Goal: Ask a question

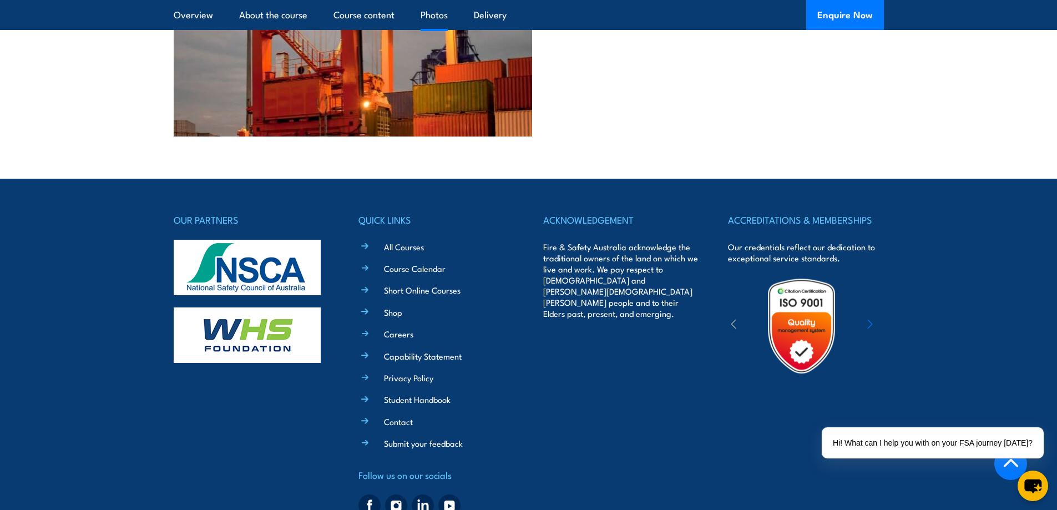
scroll to position [2334, 0]
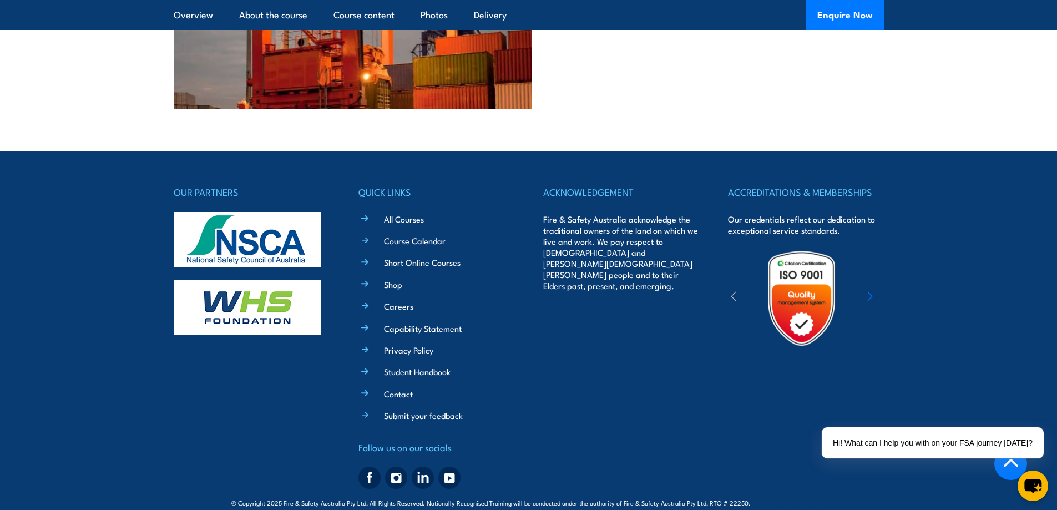
click at [397, 388] on link "Contact" at bounding box center [398, 394] width 29 height 12
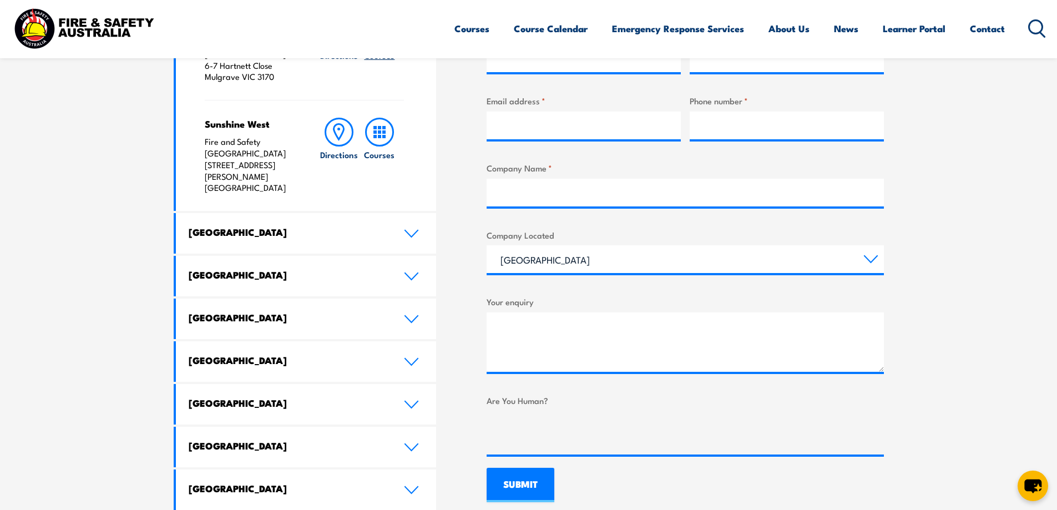
scroll to position [500, 0]
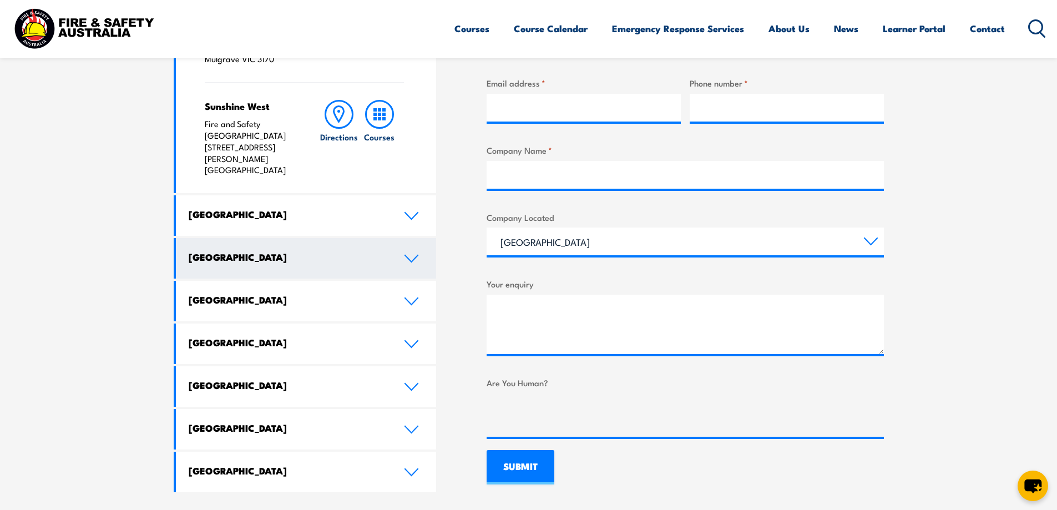
click at [416, 238] on link "[GEOGRAPHIC_DATA]" at bounding box center [306, 258] width 261 height 41
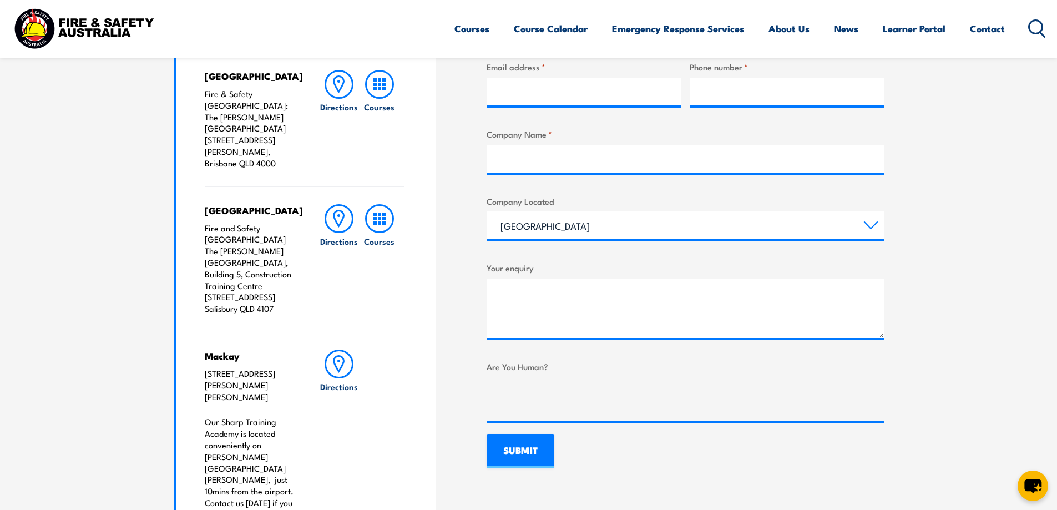
scroll to position [562, 0]
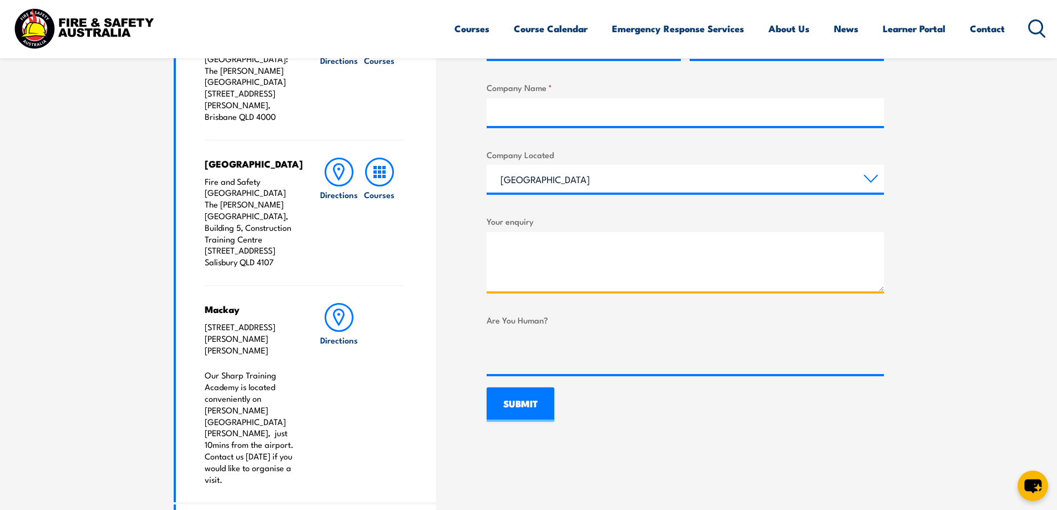
paste textarea "I have a question I am wondering if you are able to assist. For safety purposed…"
click at [541, 256] on textarea "I have a question I am wondering if you are able to assist. For safety purposed…" at bounding box center [685, 261] width 397 height 59
type textarea "Hello I have a question I am wondering if you are able to assist. For safety pu…"
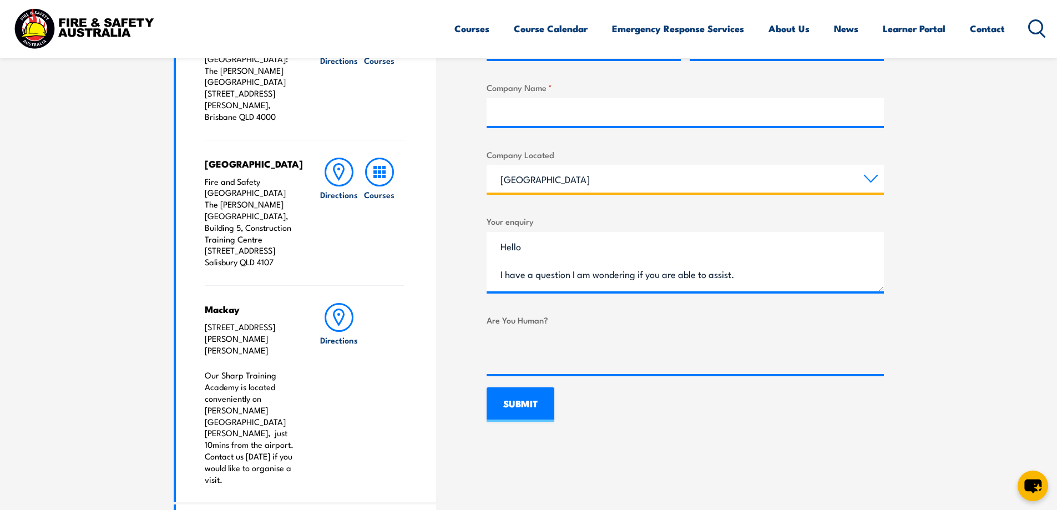
click at [566, 187] on select "[GEOGRAPHIC_DATA] [GEOGRAPHIC_DATA] [GEOGRAPHIC_DATA] [GEOGRAPHIC_DATA] [GEOGRA…" at bounding box center [685, 179] width 397 height 28
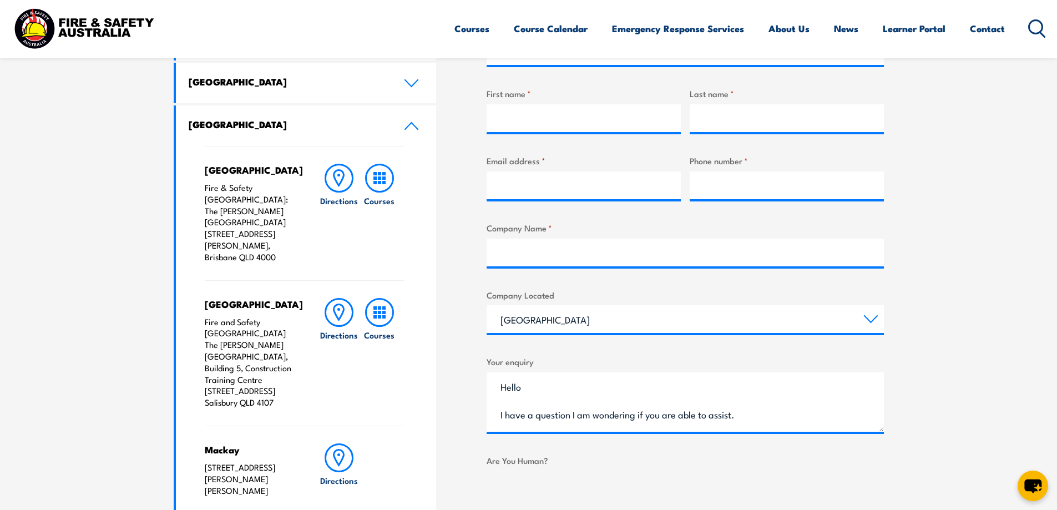
scroll to position [396, 0]
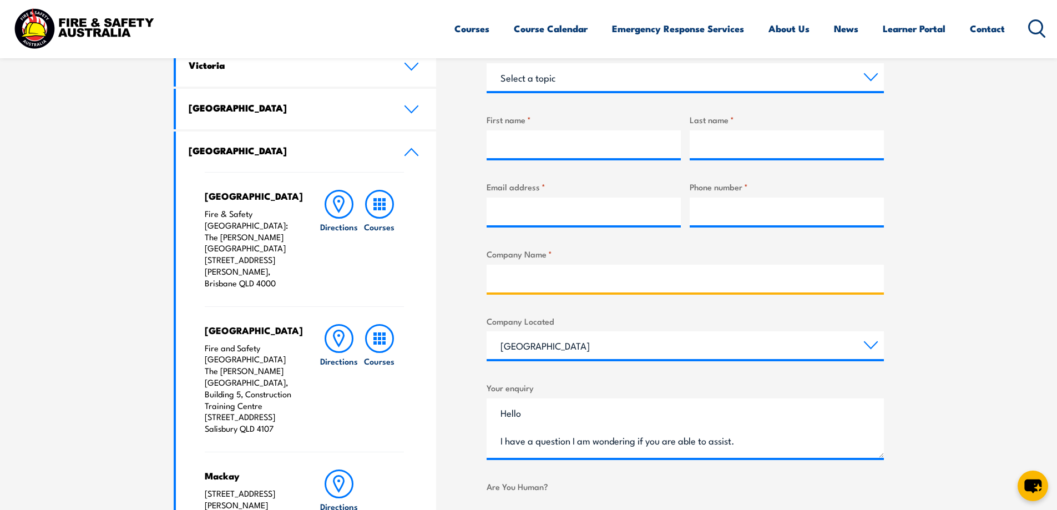
click at [596, 275] on input "Company Name *" at bounding box center [685, 279] width 397 height 28
type input "[PERSON_NAME] Australia"
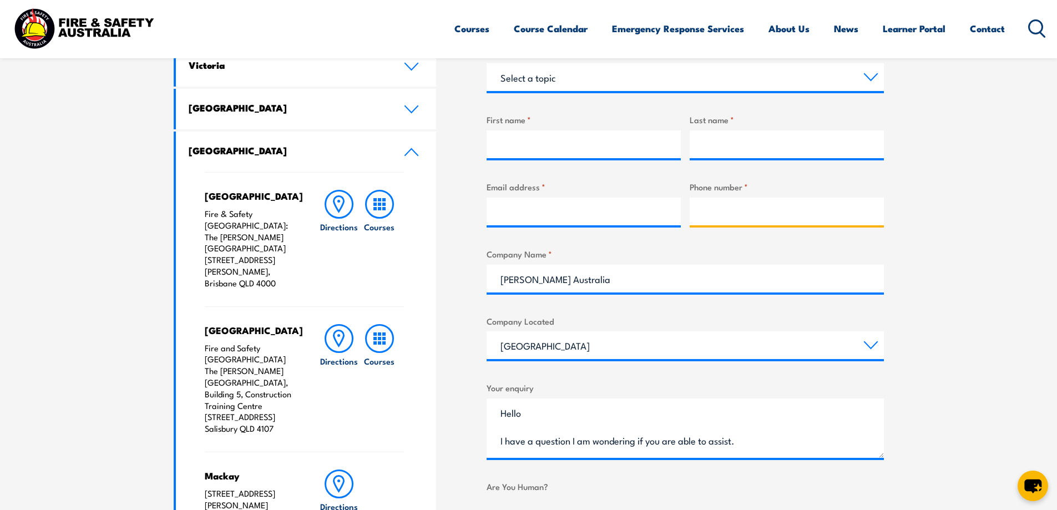
click at [815, 221] on input "Phone number *" at bounding box center [787, 212] width 194 height 28
type input "07 5594 9844"
click at [630, 198] on input "Email address *" at bounding box center [584, 212] width 194 height 28
type input "[EMAIL_ADDRESS][DOMAIN_NAME]"
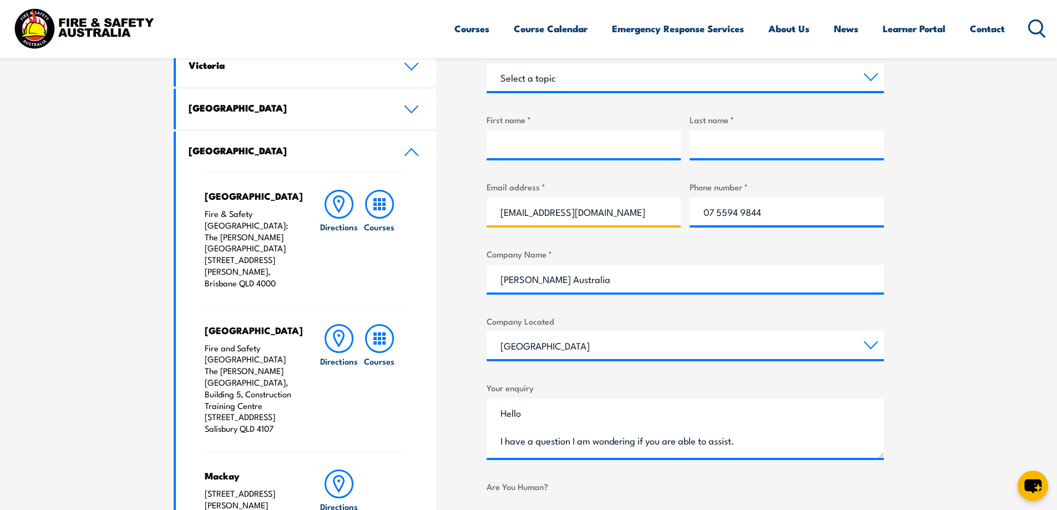
type input "Tegan"
type input "[PERSON_NAME]"
click at [965, 191] on section "Speak to a specialist call [PHONE_NUMBER] LOCATIONS NEAR [GEOGRAPHIC_DATA] [GEO…" at bounding box center [528, 417] width 1057 height 991
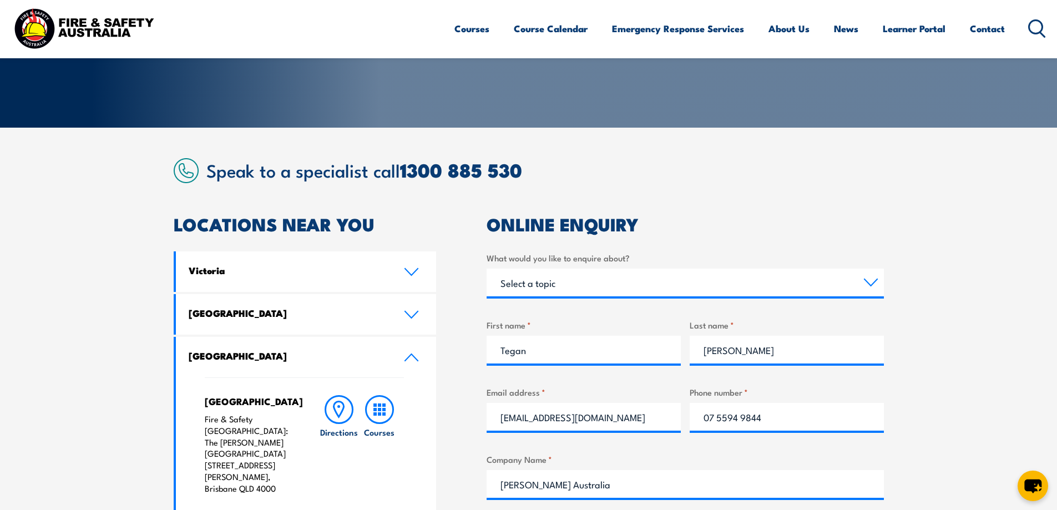
scroll to position [174, 0]
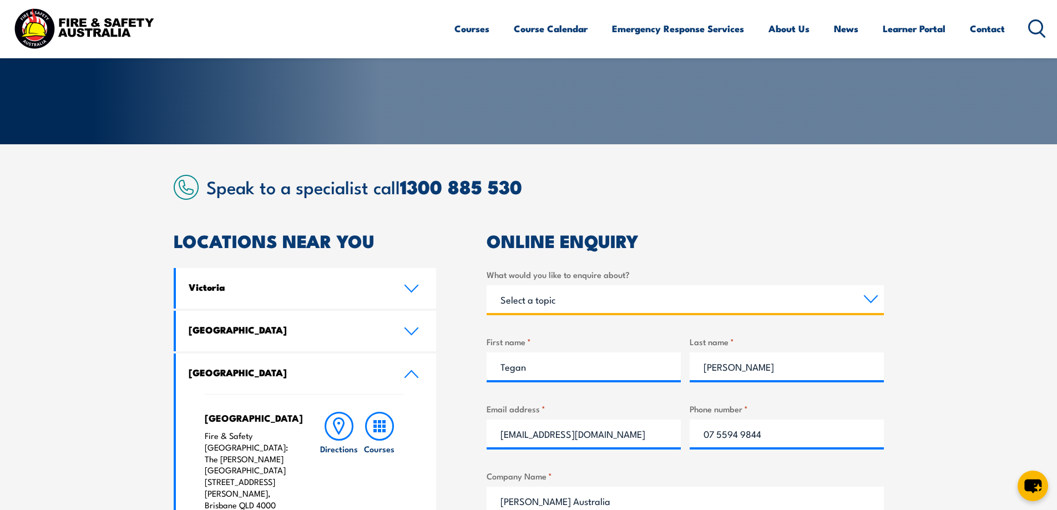
click at [760, 294] on select "Select a topic Training Emergency Response Services General Enquiry" at bounding box center [685, 299] width 397 height 28
select select "Training"
click at [487, 285] on select "Select a topic Training Emergency Response Services General Enquiry" at bounding box center [685, 299] width 397 height 28
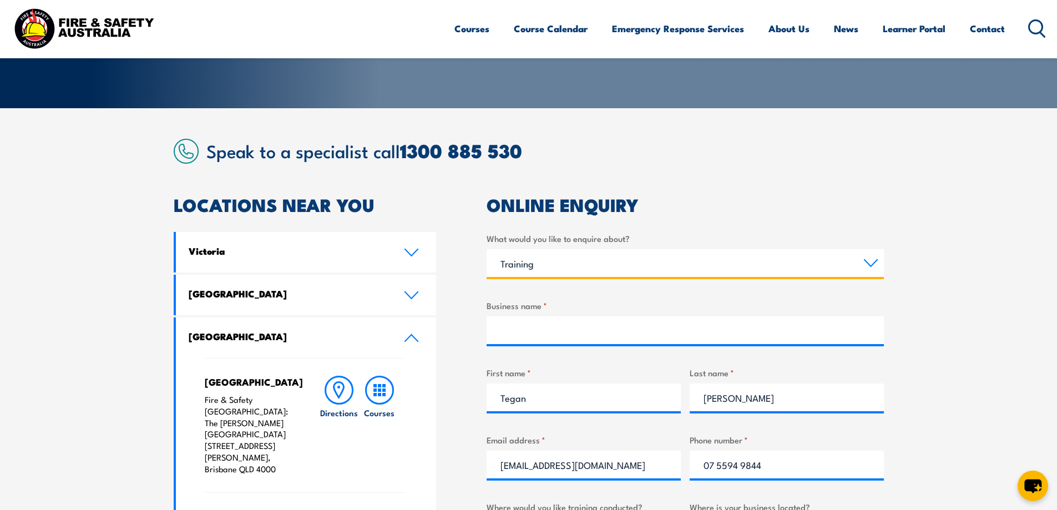
scroll to position [229, 0]
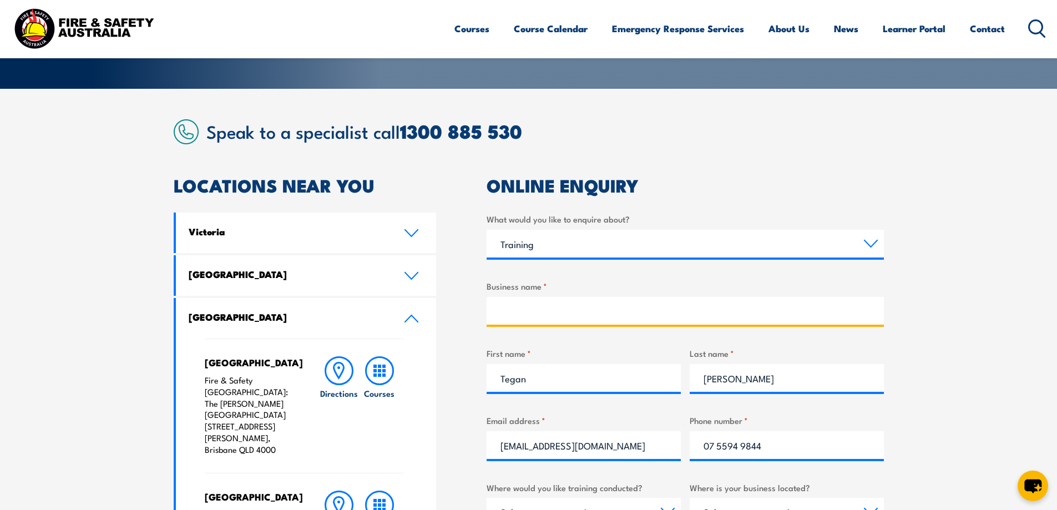
click at [562, 308] on input "Business name *" at bounding box center [685, 311] width 397 height 28
type input "[PERSON_NAME] Australia Pty Ltd"
select select "QLD"
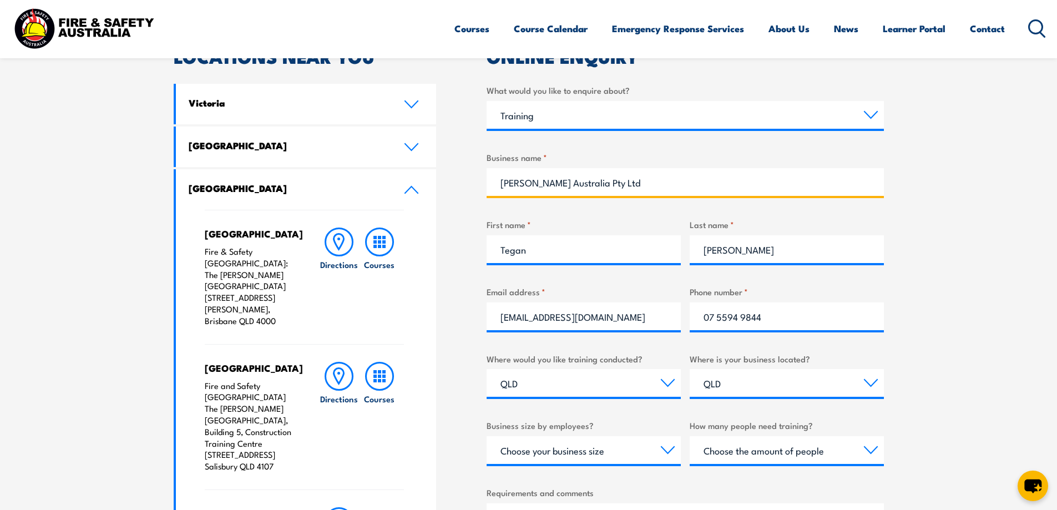
scroll to position [396, 0]
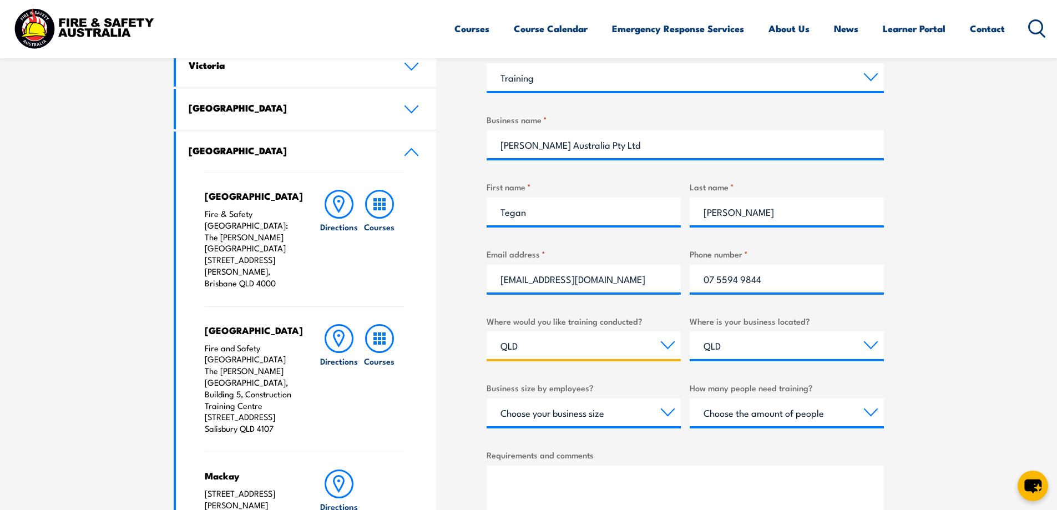
click at [503, 337] on select "Select a state or territory Nationally - multiple locations [GEOGRAPHIC_DATA] […" at bounding box center [584, 345] width 194 height 28
drag, startPoint x: 509, startPoint y: 339, endPoint x: 518, endPoint y: 341, distance: 9.3
click at [509, 339] on select "Select a state or territory Nationally - multiple locations [GEOGRAPHIC_DATA] […" at bounding box center [584, 345] width 194 height 28
click at [747, 342] on select "Select a state or territory [GEOGRAPHIC_DATA] [GEOGRAPHIC_DATA] [GEOGRAPHIC_DAT…" at bounding box center [787, 345] width 194 height 28
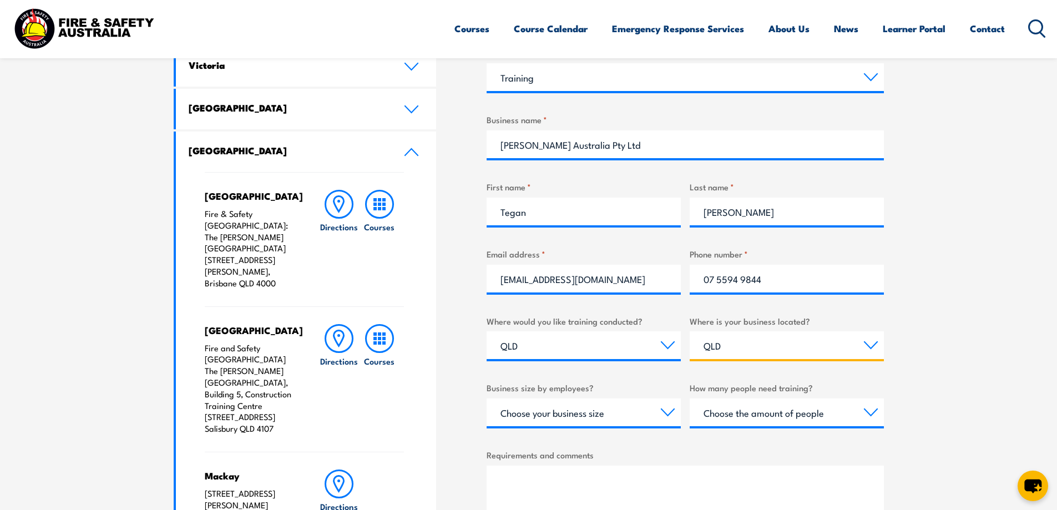
click at [745, 342] on select "Select a state or territory [GEOGRAPHIC_DATA] [GEOGRAPHIC_DATA] [GEOGRAPHIC_DAT…" at bounding box center [787, 345] width 194 height 28
click at [627, 409] on select "Choose your business size 1 to 19 20 to 199 200+" at bounding box center [584, 413] width 194 height 28
select select "20 to 199"
click at [487, 399] on select "Choose your business size 1 to 19 20 to 199 200+" at bounding box center [584, 413] width 194 height 28
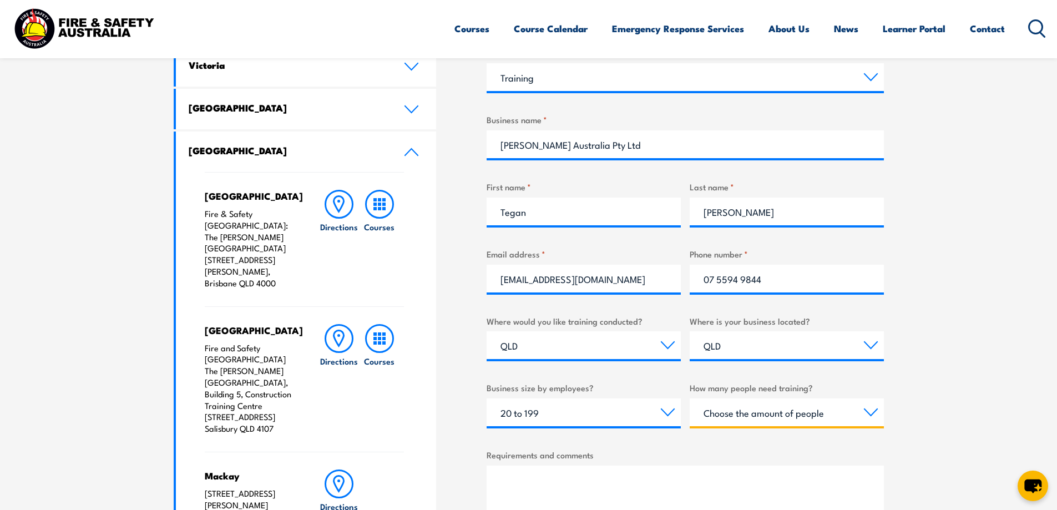
click at [795, 416] on select "Choose the amount of people 1 to 4 5 to 19 20+" at bounding box center [787, 413] width 194 height 28
select select "5 to 19"
click at [690, 399] on select "Choose the amount of people 1 to 4 5 to 19 20+" at bounding box center [787, 413] width 194 height 28
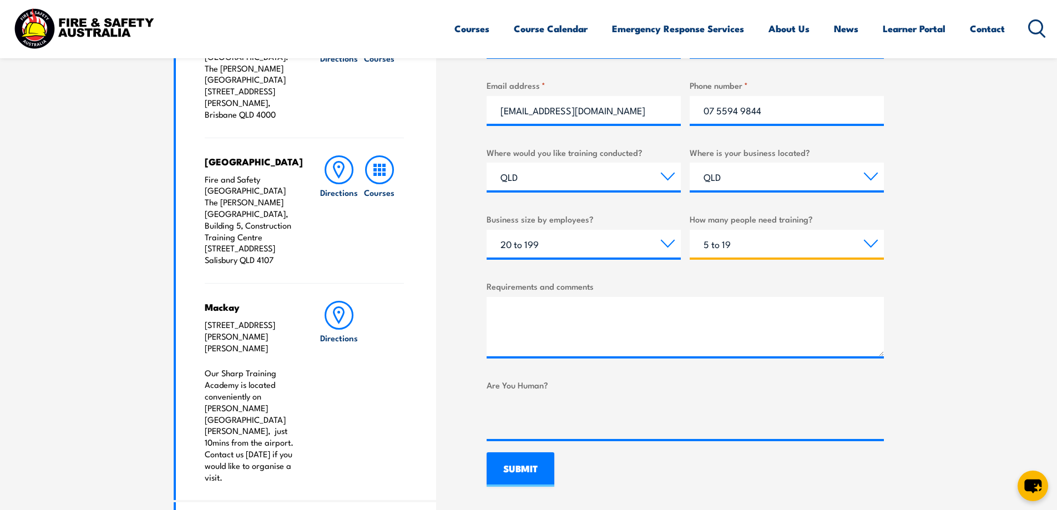
scroll to position [618, 0]
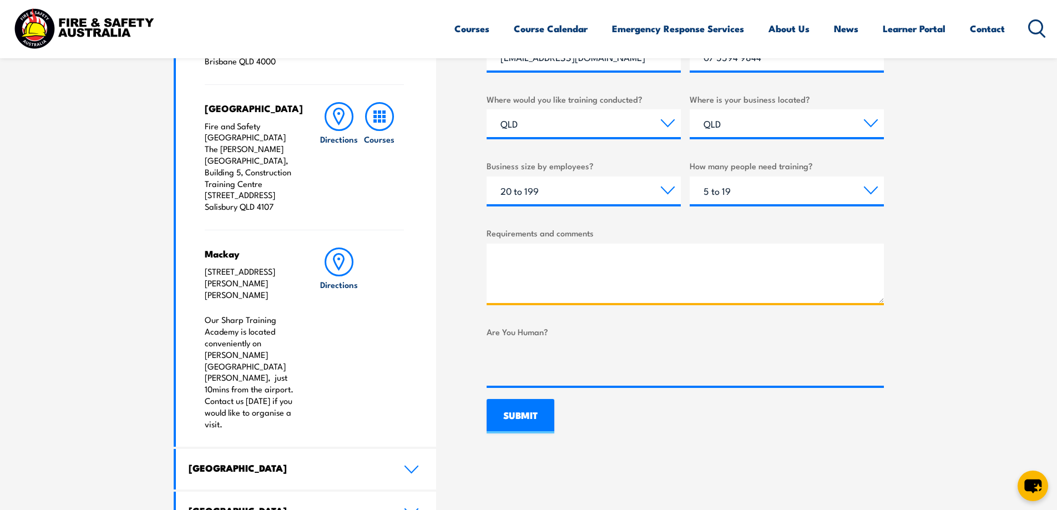
click at [581, 270] on textarea "Requirements and comments" at bounding box center [685, 273] width 397 height 59
paste textarea "I have a question I am wondering if you are able to assist. For safety purposed…"
click at [697, 274] on textarea "I have a question I am wondering if you are able to assist. For safety purposed…" at bounding box center [685, 273] width 397 height 59
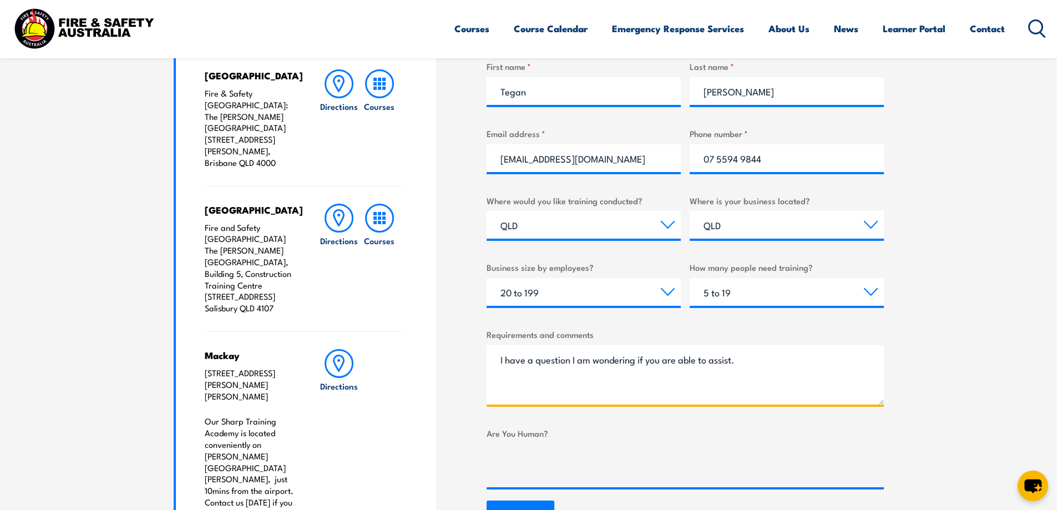
scroll to position [507, 0]
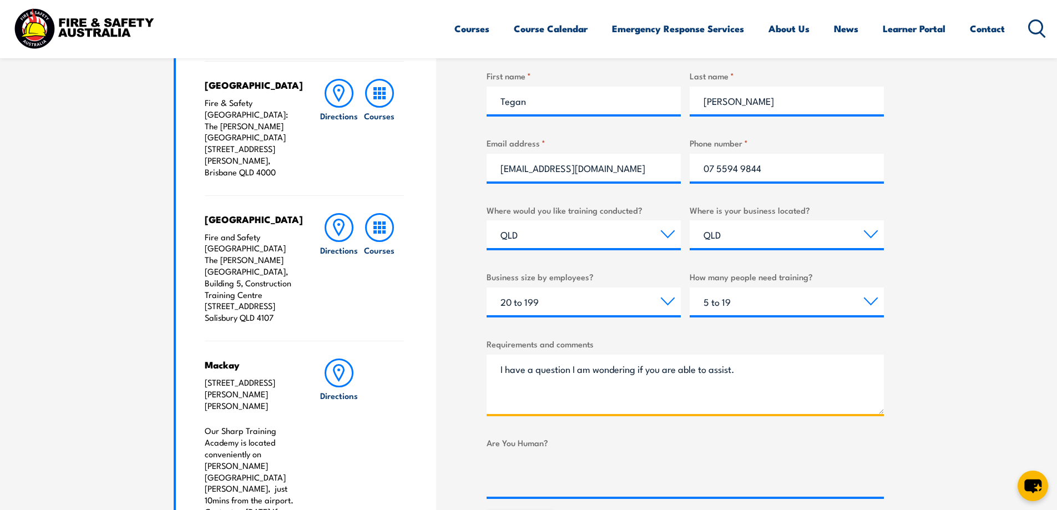
click at [501, 375] on textarea "I have a question I am wondering if you are able to assist. For safety purposed…" at bounding box center [685, 384] width 397 height 59
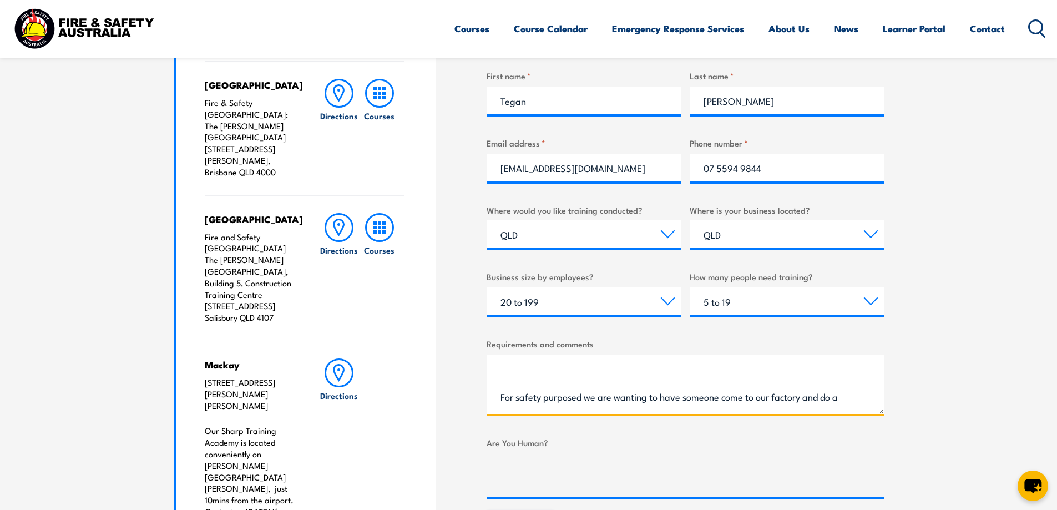
click at [563, 374] on textarea "Hello I have a question I am wondering if you are able to assist. For safety pu…" at bounding box center [685, 384] width 397 height 59
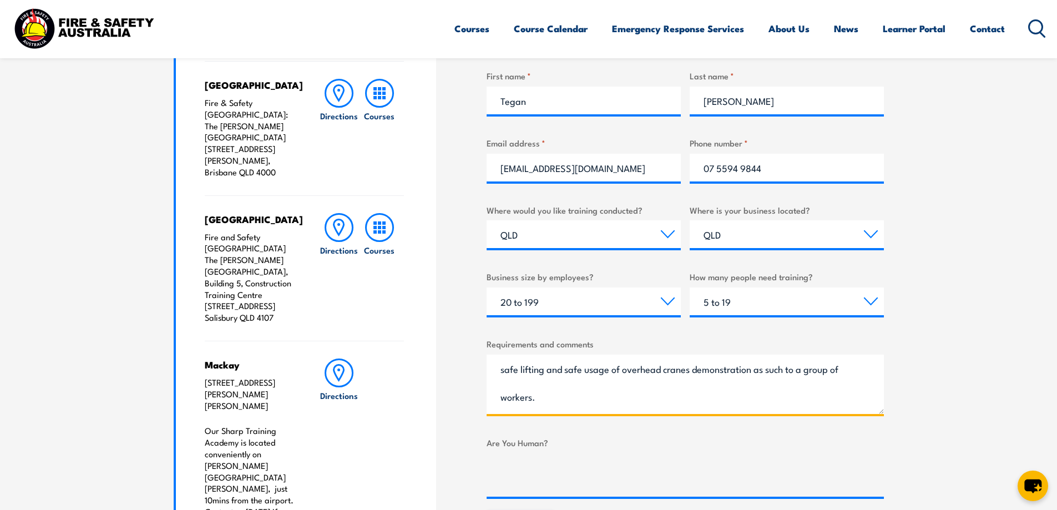
scroll to position [139, 0]
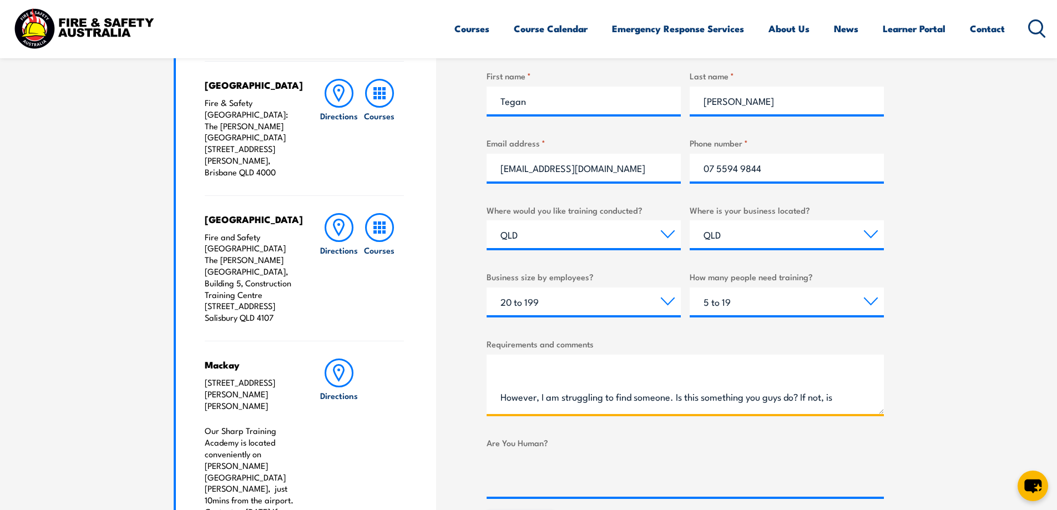
click at [525, 377] on textarea "Hello I have a question I am wondering if you are able to assist. For safety pu…" at bounding box center [685, 384] width 397 height 59
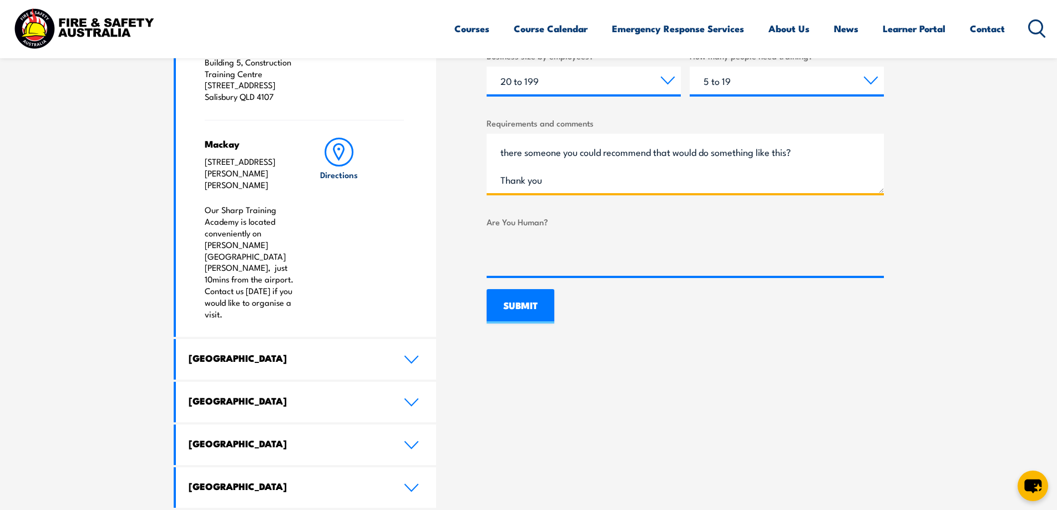
scroll to position [729, 0]
type textarea "Hello I have a question I am wondering if you are able to assist. For safety pu…"
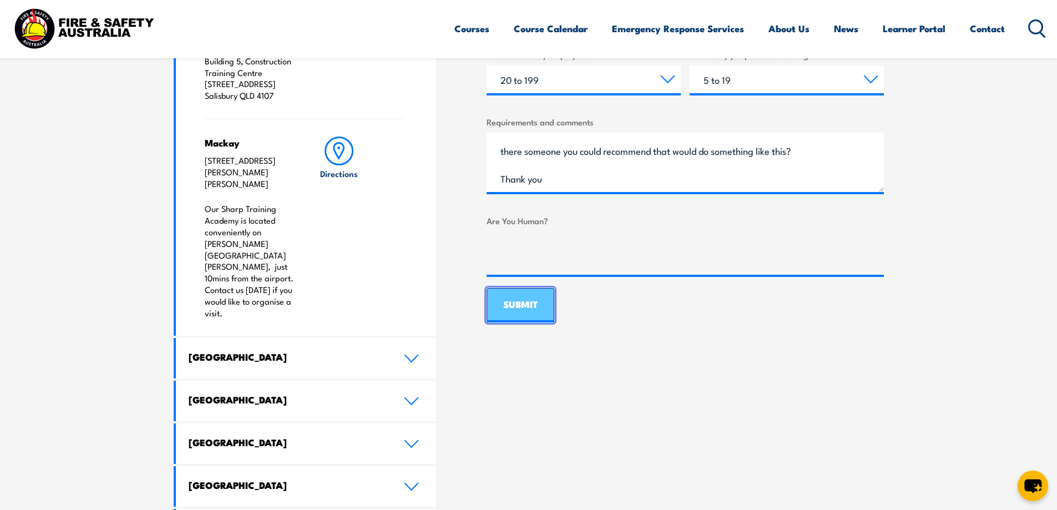
click at [533, 299] on input "SUBMIT" at bounding box center [521, 305] width 68 height 34
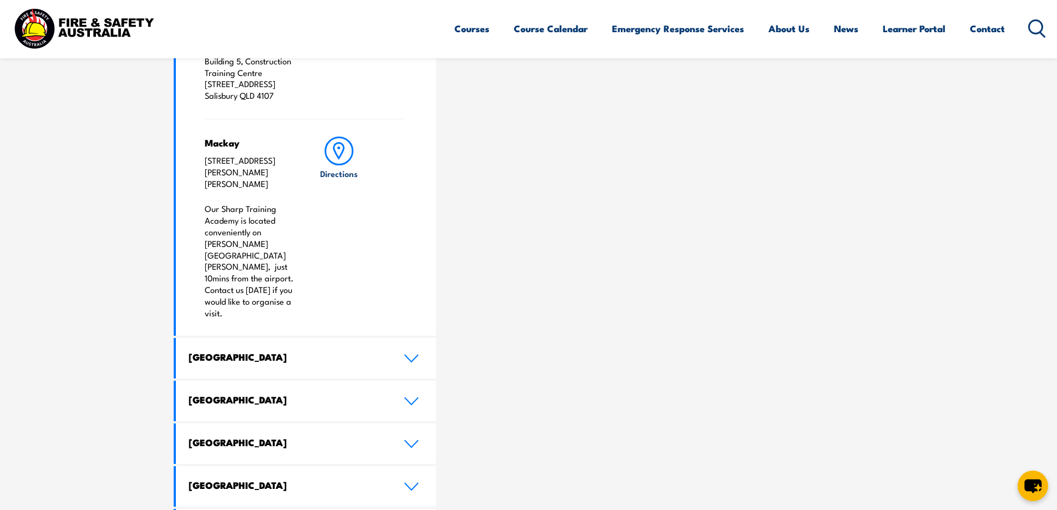
click at [677, 161] on div "ONLINE ENQUIRY Thanks for contacting us! We will get in touch with you shortly.…" at bounding box center [685, 114] width 397 height 872
